Goal: Complete application form

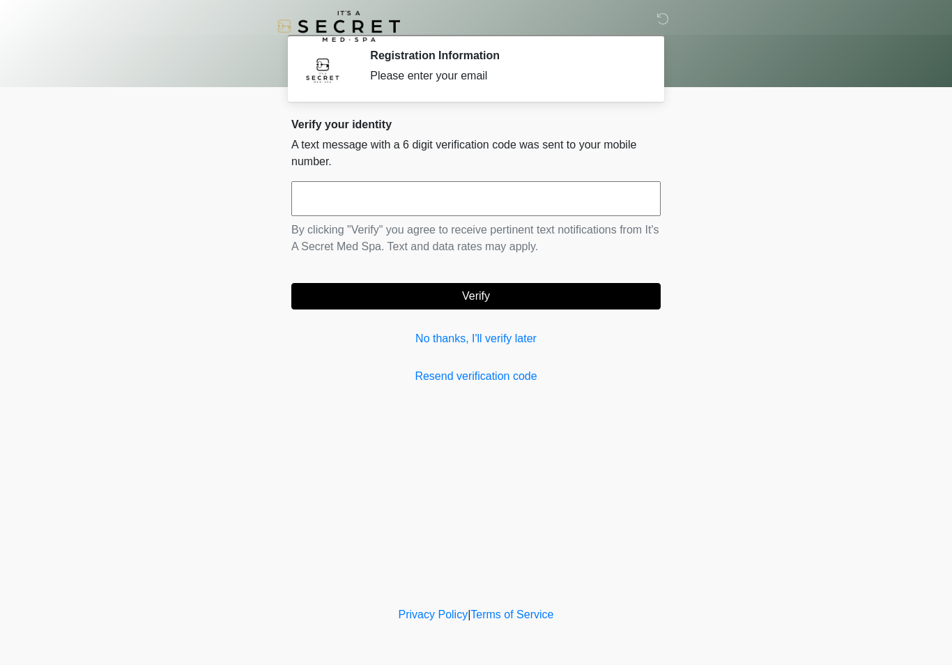
click at [406, 196] on input "text" at bounding box center [475, 198] width 369 height 35
type input "******"
click at [491, 298] on button "Verify" at bounding box center [475, 296] width 369 height 26
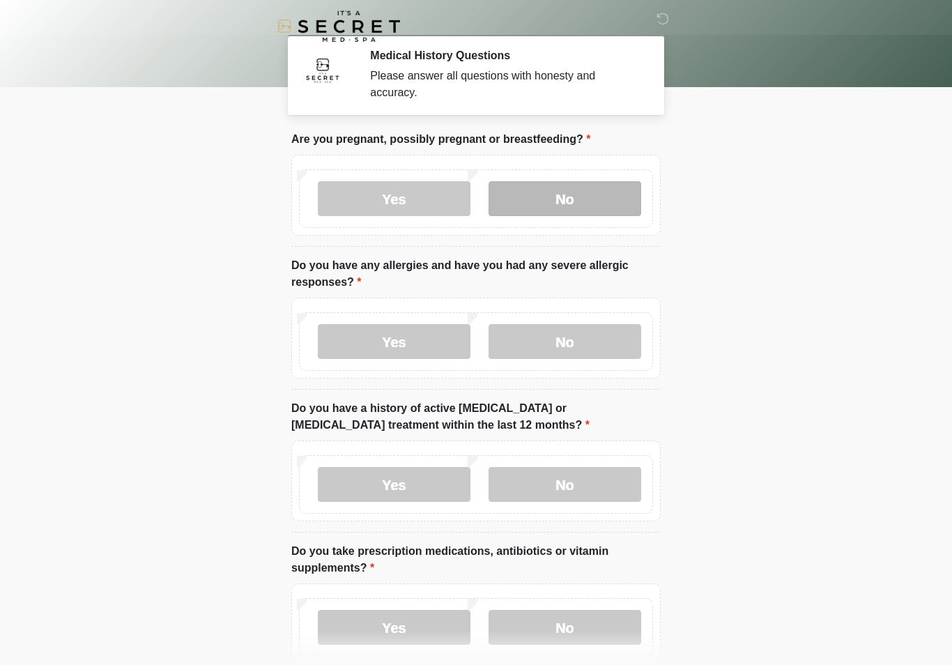
click at [595, 203] on label "No" at bounding box center [564, 198] width 153 height 35
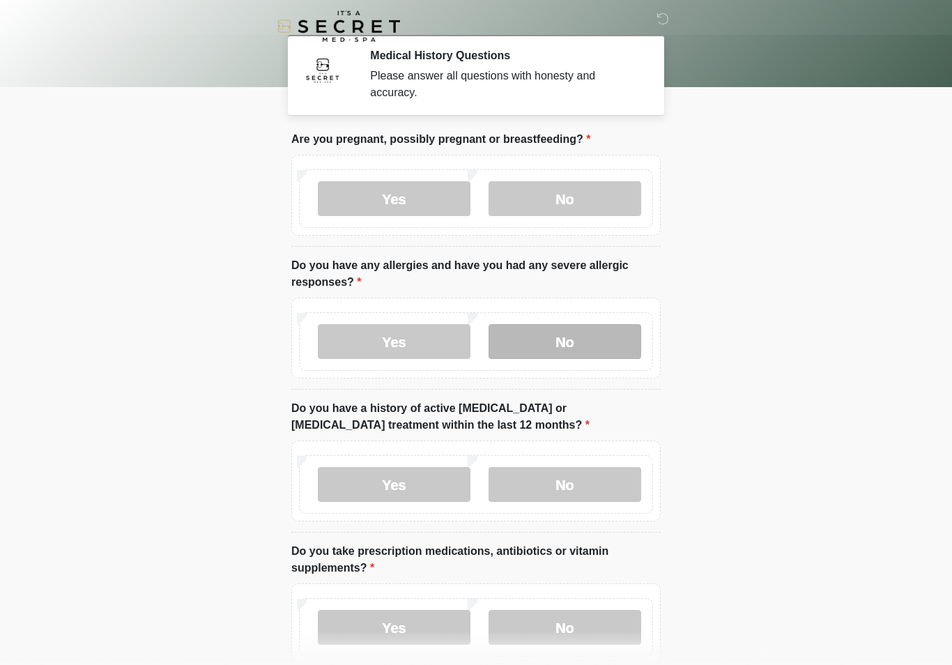
click at [613, 351] on label "No" at bounding box center [564, 341] width 153 height 35
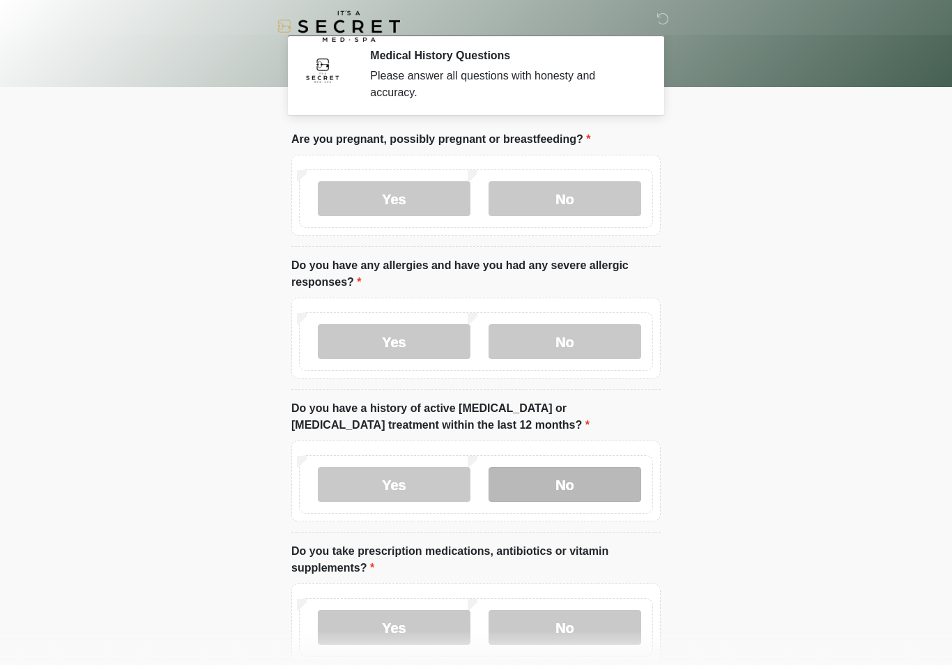
click at [598, 483] on label "No" at bounding box center [564, 484] width 153 height 35
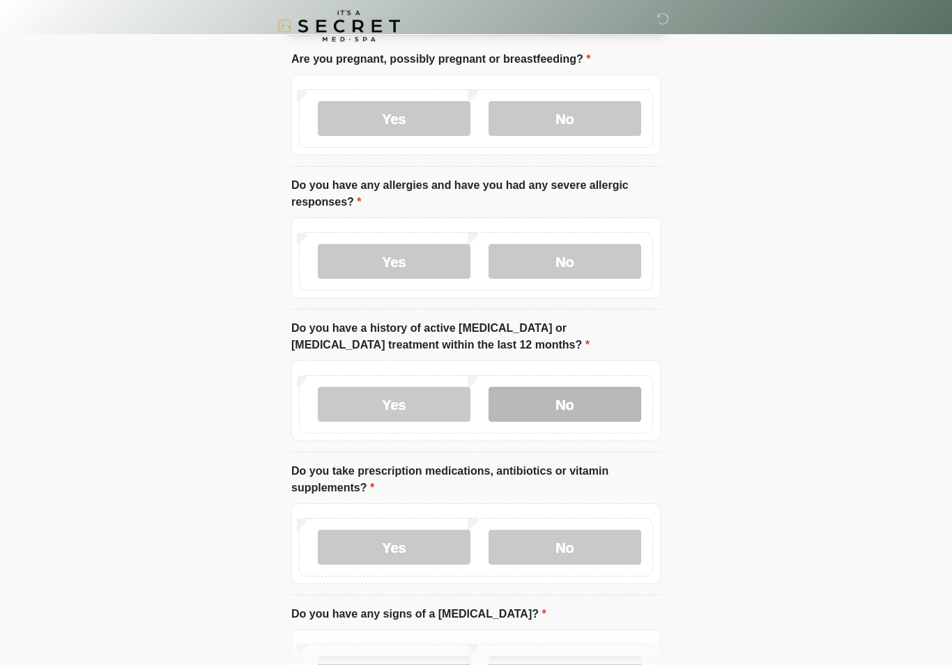
scroll to position [78, 0]
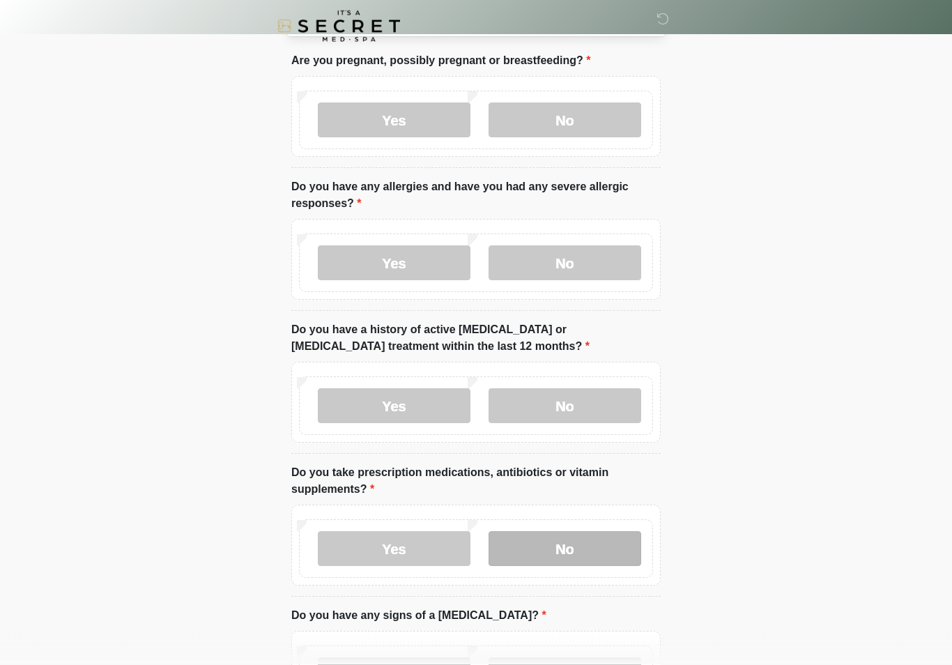
click at [580, 557] on label "No" at bounding box center [564, 549] width 153 height 35
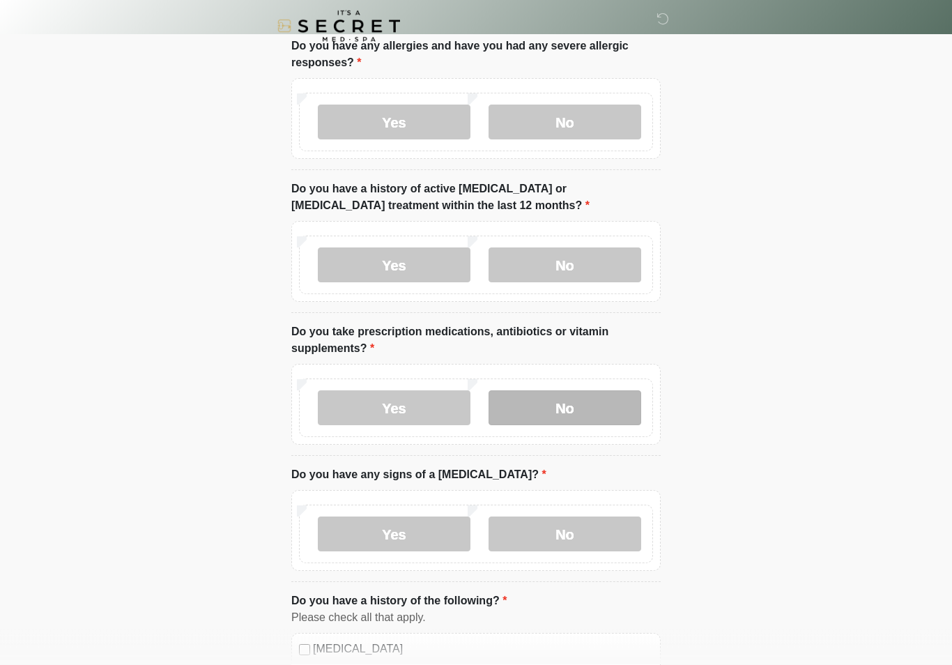
scroll to position [222, 0]
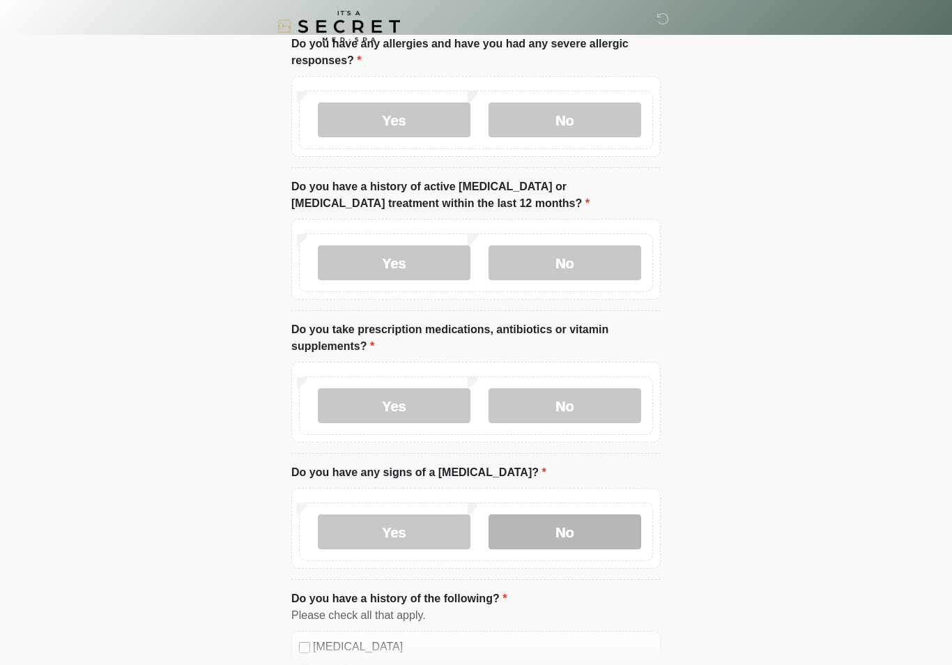
click at [607, 545] on label "No" at bounding box center [564, 531] width 153 height 35
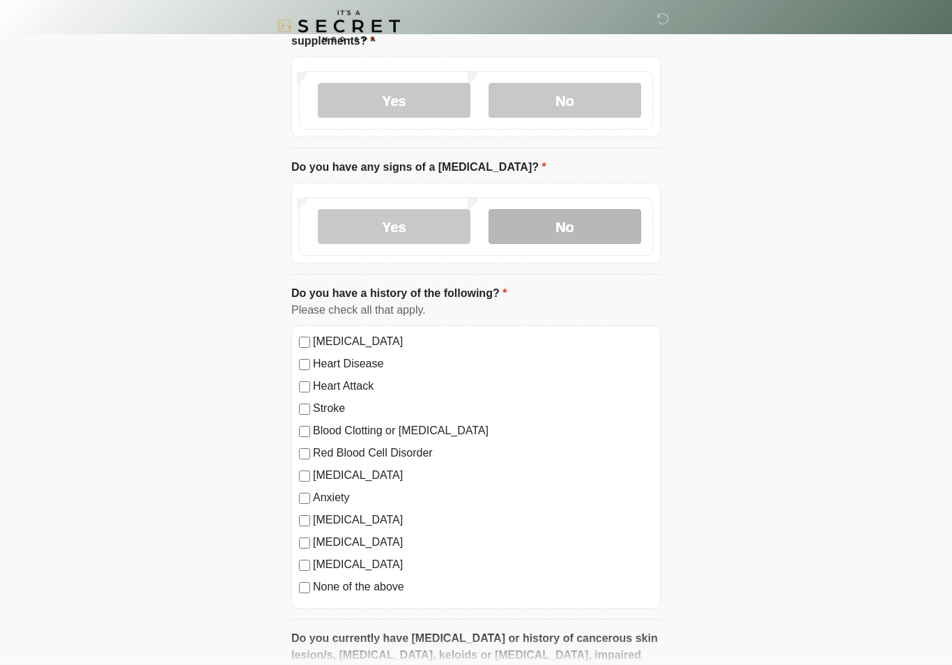
scroll to position [527, 0]
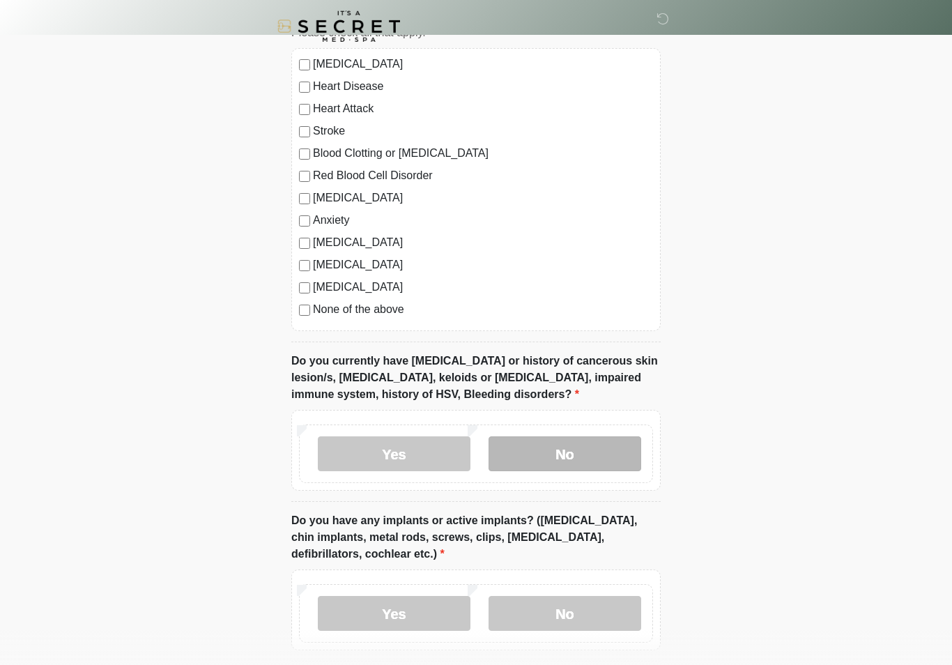
click at [606, 459] on label "No" at bounding box center [564, 453] width 153 height 35
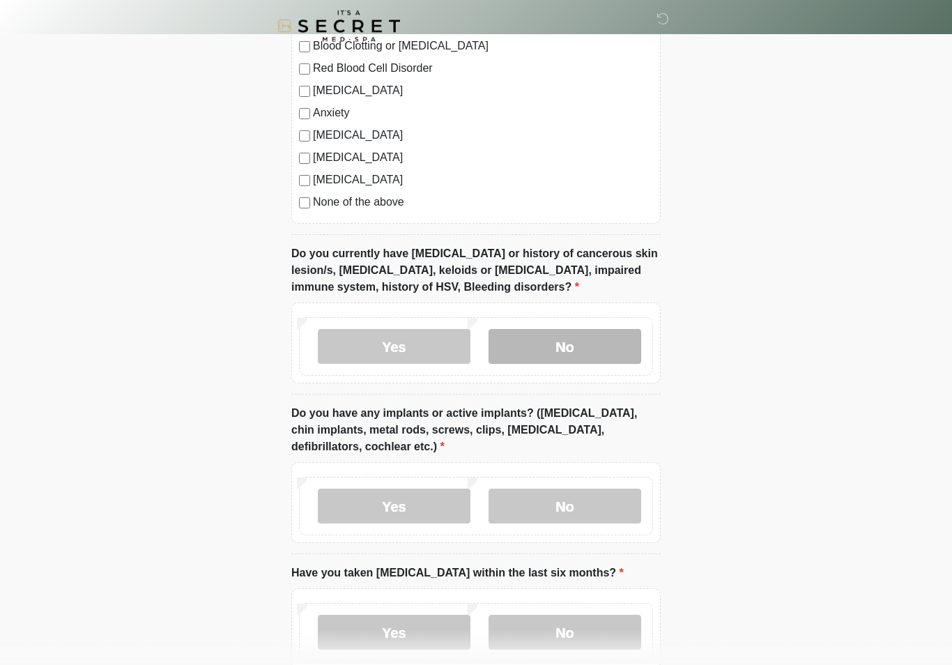
scroll to position [913, 0]
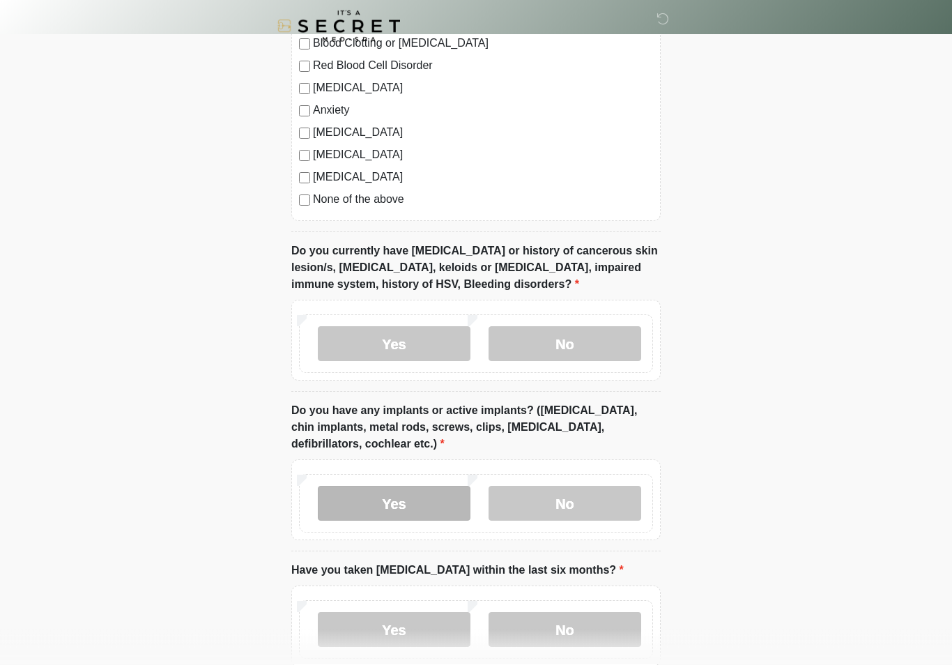
click at [419, 506] on label "Yes" at bounding box center [394, 503] width 153 height 35
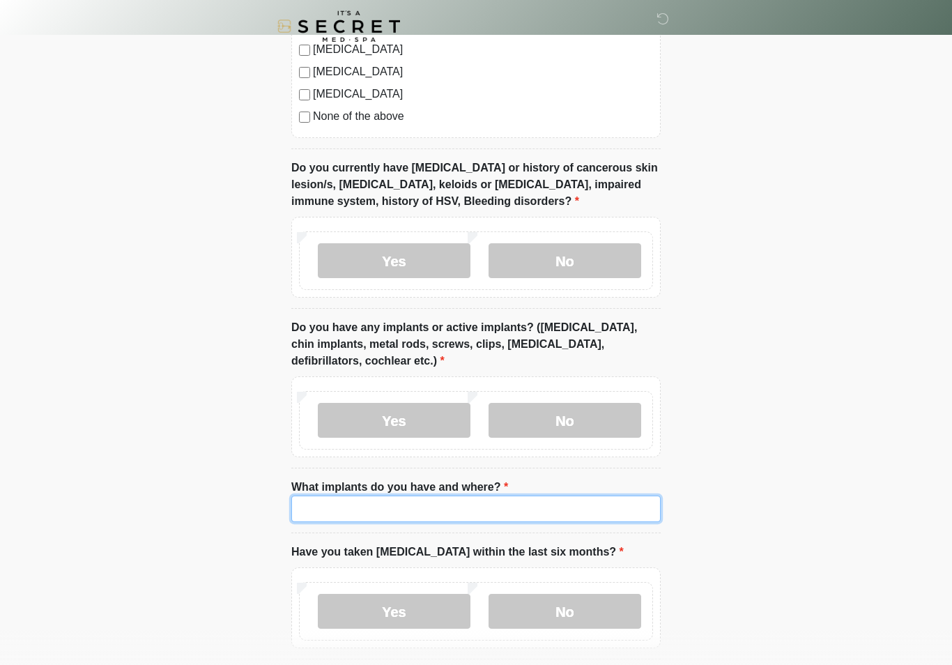
click at [387, 506] on input "What implants do you have and where?" at bounding box center [475, 508] width 369 height 26
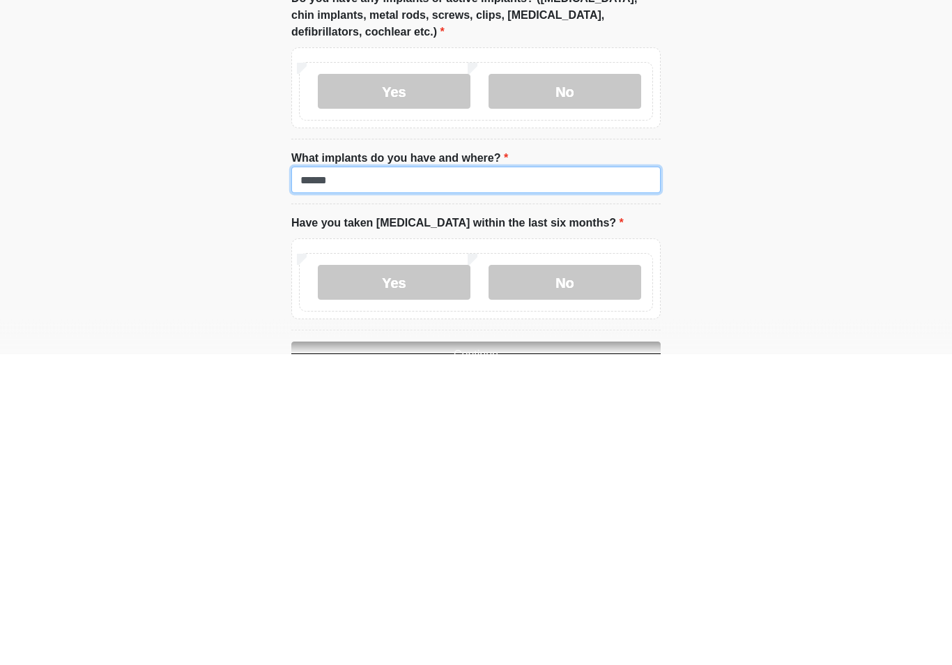
type input "******"
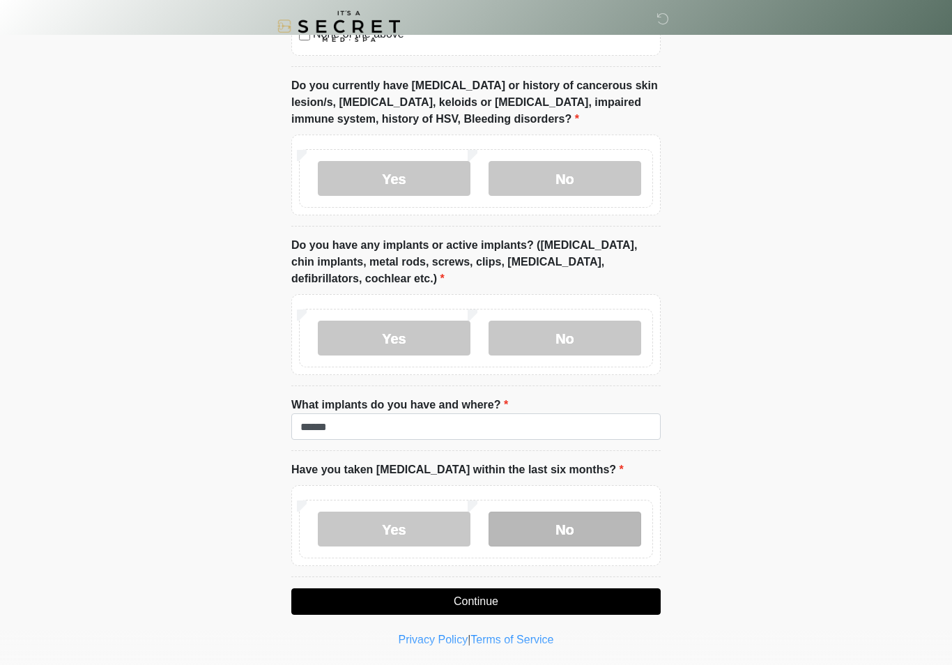
click at [612, 534] on label "No" at bounding box center [564, 528] width 153 height 35
click at [596, 595] on button "Continue" at bounding box center [475, 601] width 369 height 26
click at [622, 596] on button "Continue" at bounding box center [475, 601] width 369 height 26
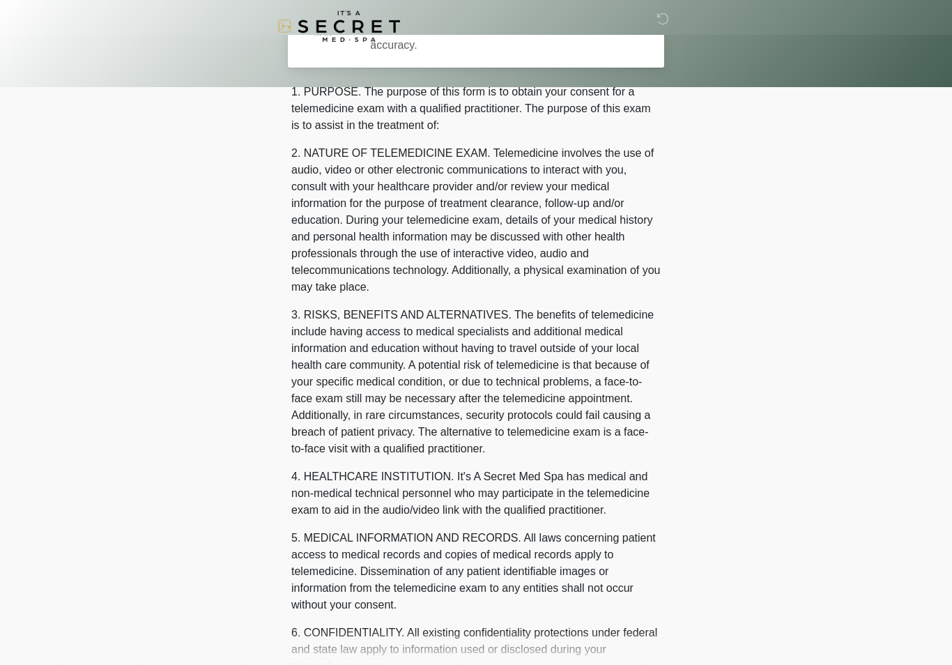
scroll to position [0, 0]
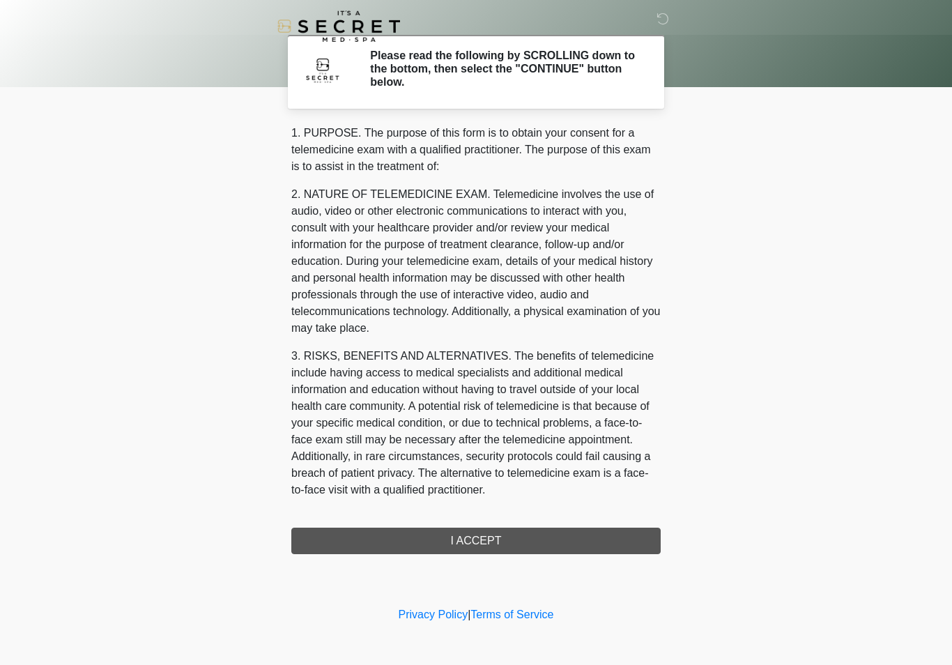
click at [495, 539] on div "1. PURPOSE. The purpose of this form is to obtain your consent for a telemedici…" at bounding box center [475, 339] width 369 height 429
click at [493, 546] on div "1. PURPOSE. The purpose of this form is to obtain your consent for a telemedici…" at bounding box center [475, 339] width 369 height 429
click at [486, 541] on div "1. PURPOSE. The purpose of this form is to obtain your consent for a telemedici…" at bounding box center [475, 339] width 369 height 429
click at [513, 537] on div "1. PURPOSE. The purpose of this form is to obtain your consent for a telemedici…" at bounding box center [475, 339] width 369 height 429
click at [514, 543] on div "1. PURPOSE. The purpose of this form is to obtain your consent for a telemedici…" at bounding box center [475, 339] width 369 height 429
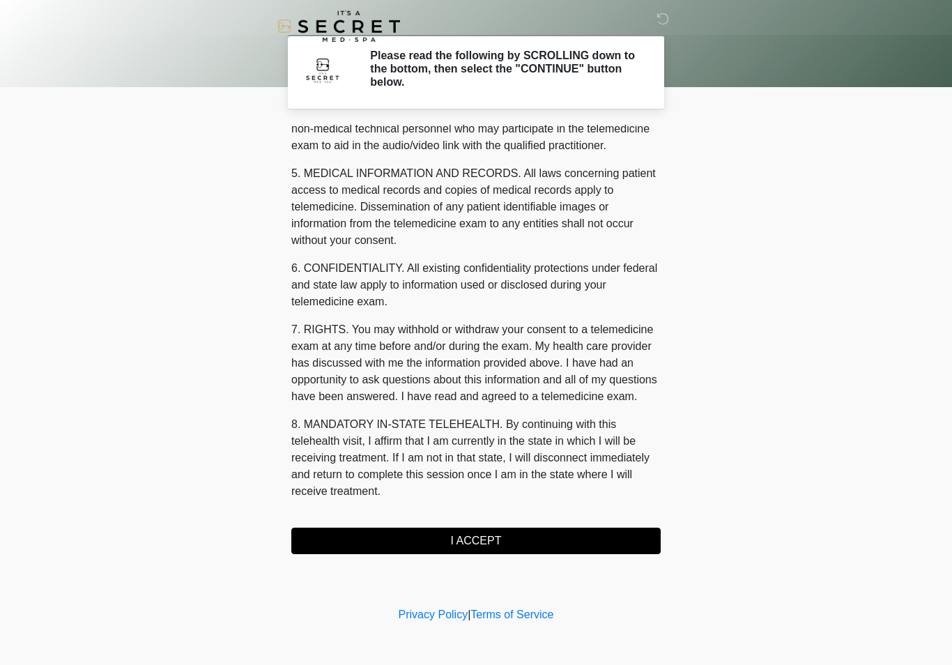
scroll to position [422, 0]
click at [478, 536] on button "I ACCEPT" at bounding box center [475, 540] width 369 height 26
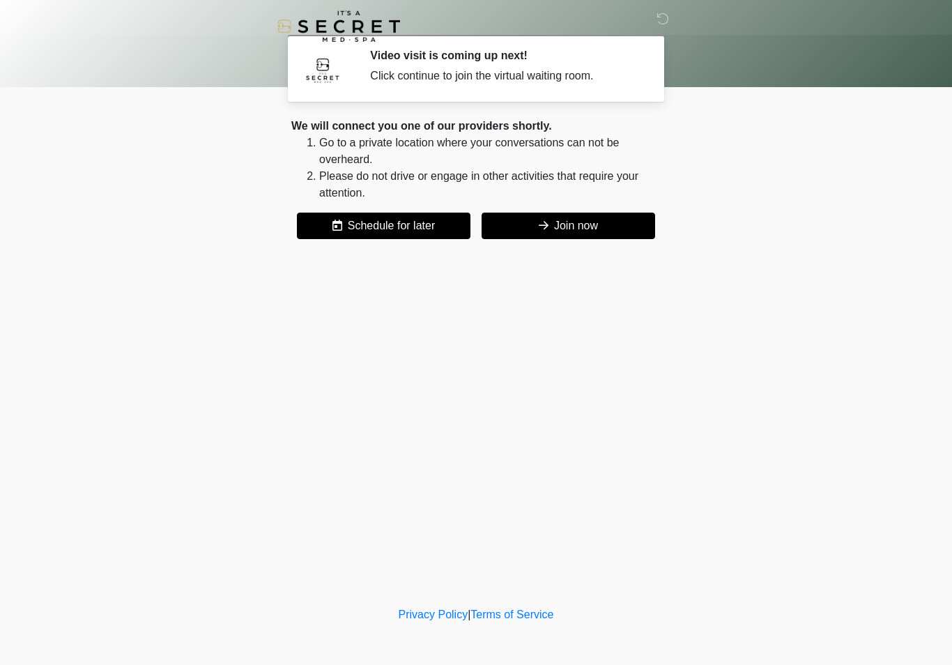
click at [592, 231] on button "Join now" at bounding box center [567, 226] width 173 height 26
